Goal: Find specific page/section

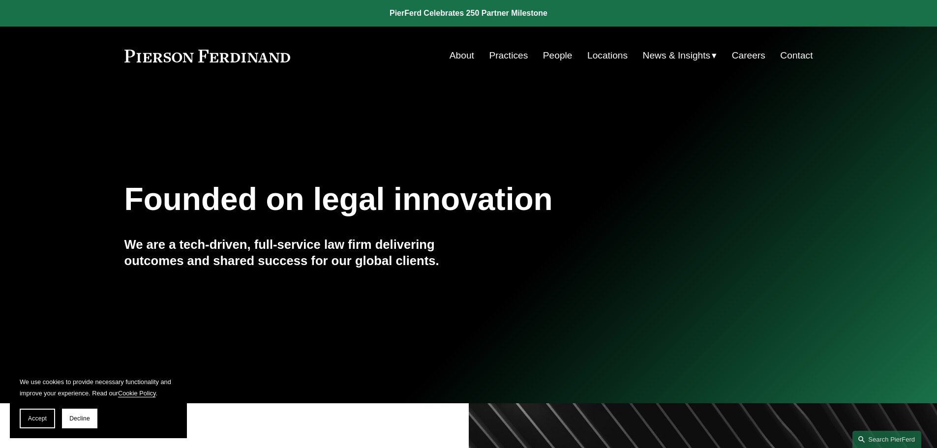
click at [549, 54] on link "People" at bounding box center [558, 55] width 30 height 19
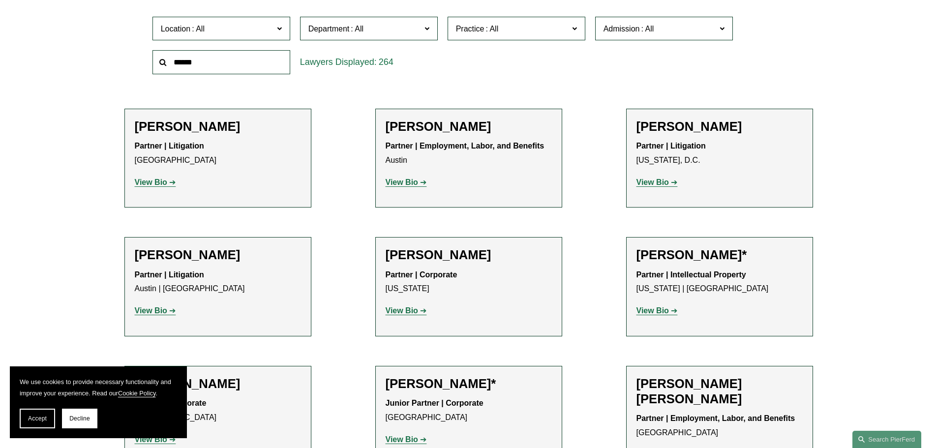
scroll to position [344, 0]
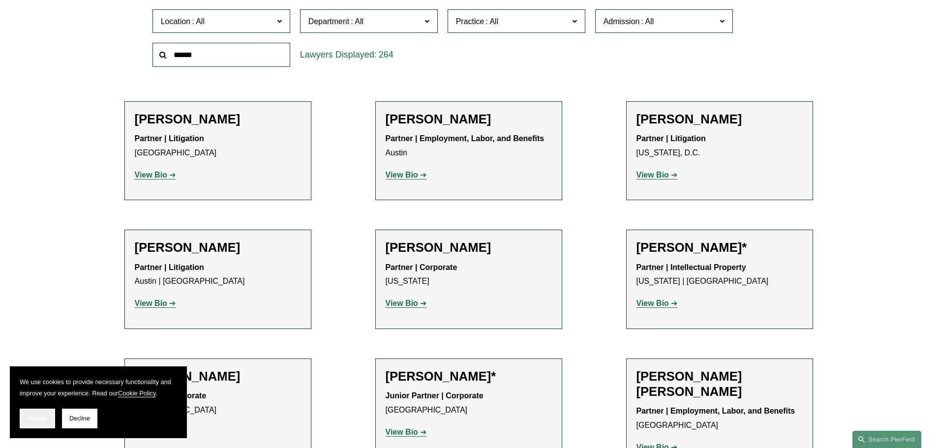
click at [34, 416] on span "Accept" at bounding box center [37, 418] width 19 height 7
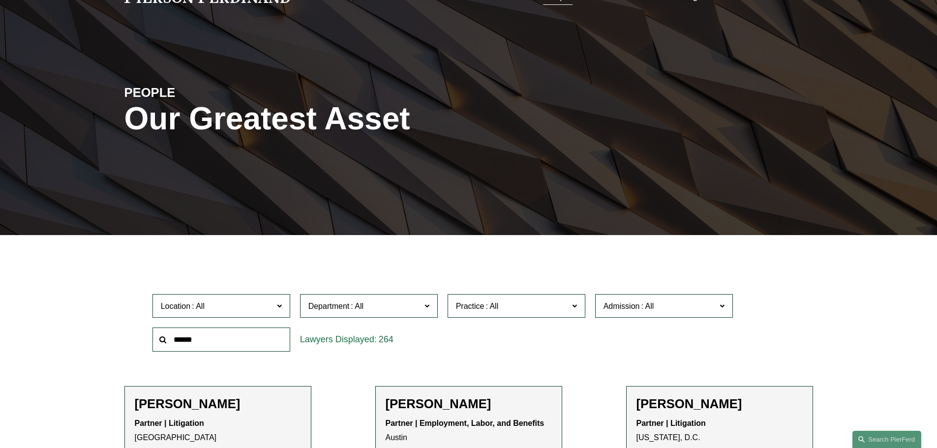
scroll to position [148, 0]
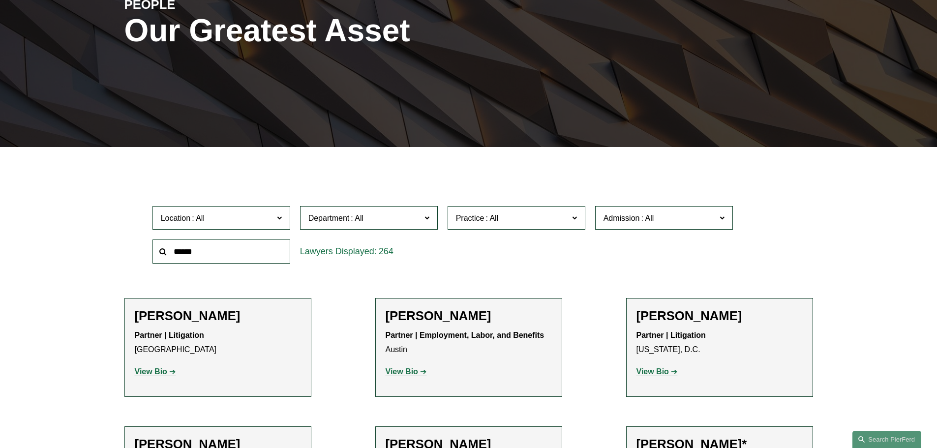
click at [552, 217] on span "Practice" at bounding box center [512, 217] width 113 height 13
click at [0, 0] on link "Bankruptcy, Financial Restructuring, and Reorganization" at bounding box center [0, 0] width 0 height 0
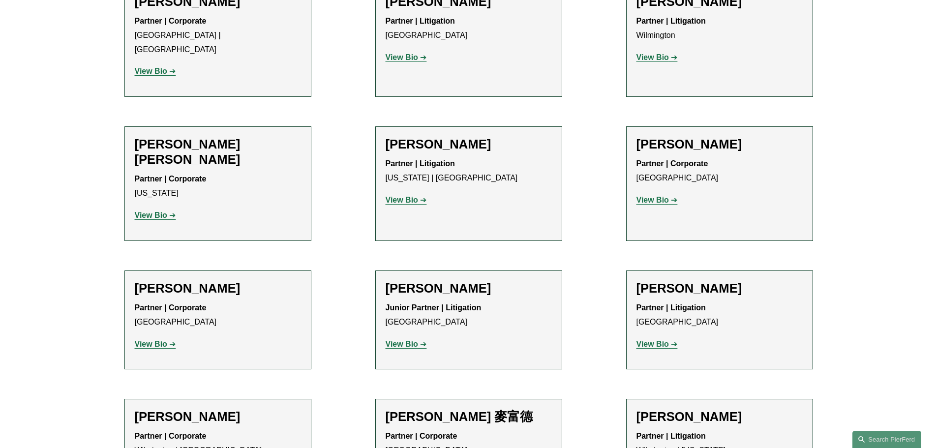
scroll to position [492, 0]
